Goal: Transaction & Acquisition: Subscribe to service/newsletter

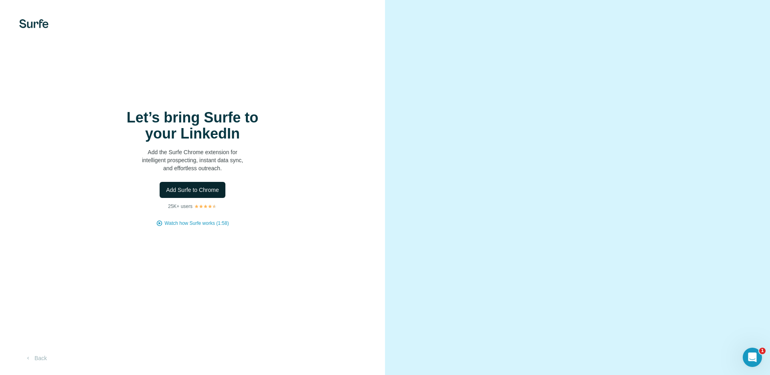
click at [208, 189] on span "Add Surfe to Chrome" at bounding box center [192, 190] width 53 height 8
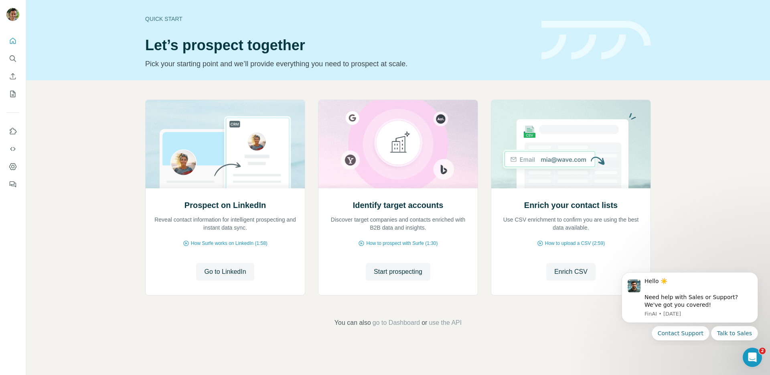
click at [85, 162] on div "Prospect on LinkedIn Reveal contact information for intelligent prospecting and…" at bounding box center [398, 213] width 744 height 266
click at [126, 155] on div "Prospect on LinkedIn Reveal contact information for intelligent prospecting and…" at bounding box center [398, 213] width 744 height 266
